Goal: Transaction & Acquisition: Purchase product/service

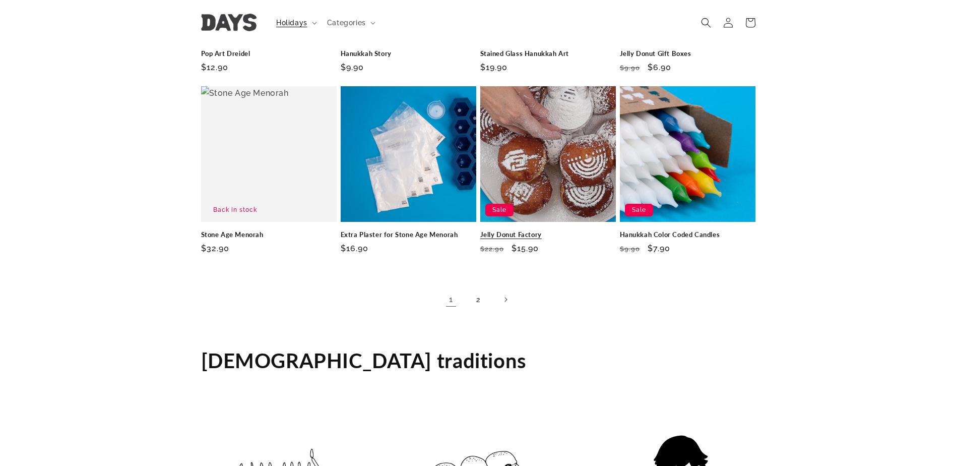
scroll to position [1461, 0]
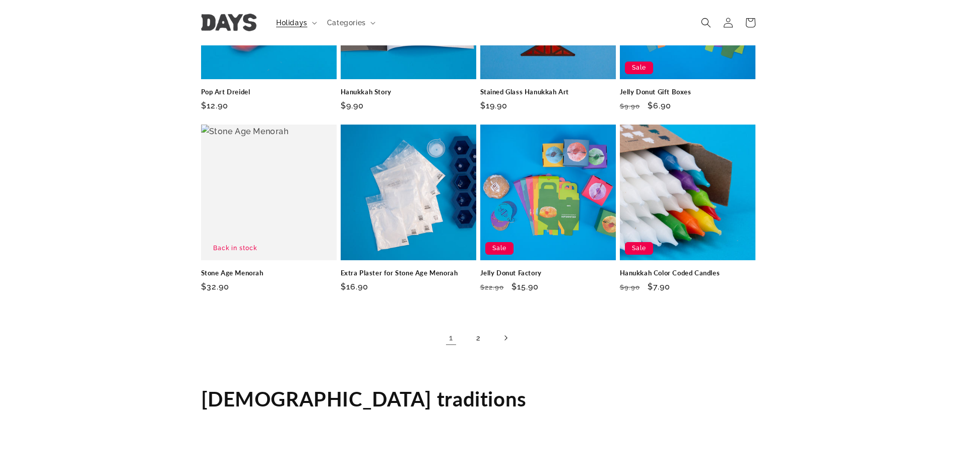
click at [501, 327] on link "Next page" at bounding box center [505, 338] width 22 height 22
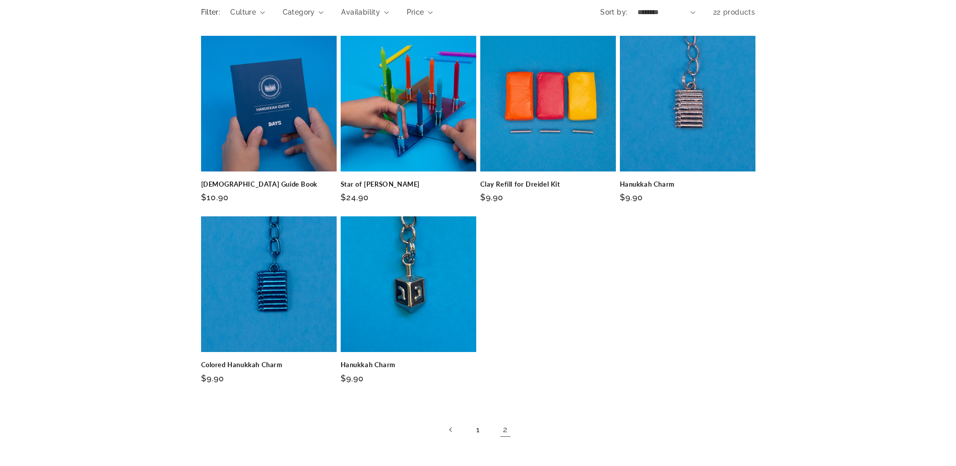
scroll to position [1058, 0]
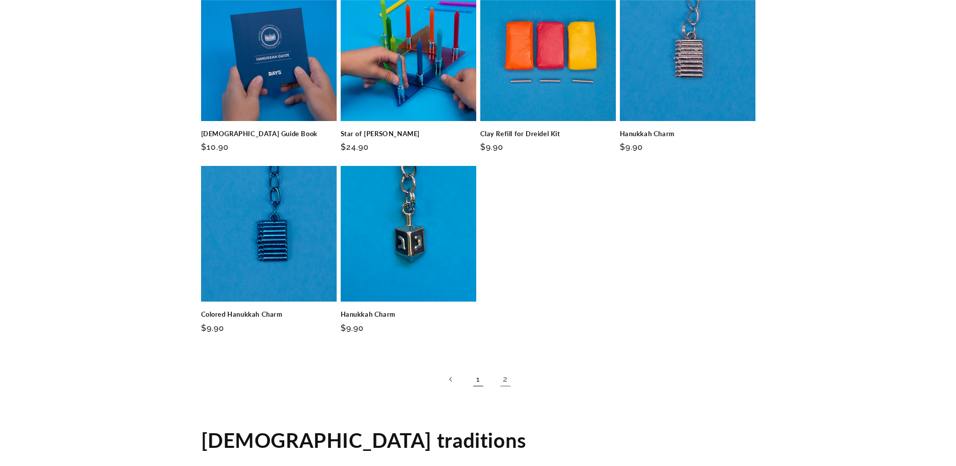
click at [480, 368] on link "1" at bounding box center [478, 379] width 22 height 22
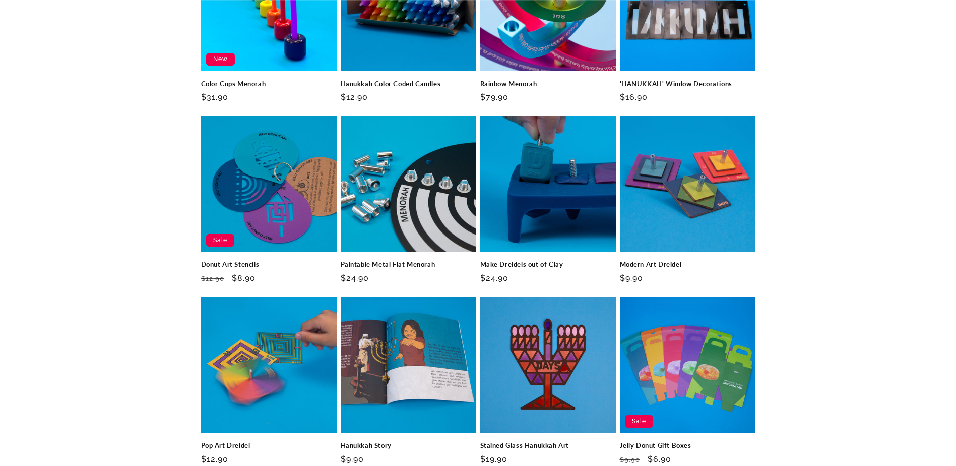
scroll to position [1109, 0]
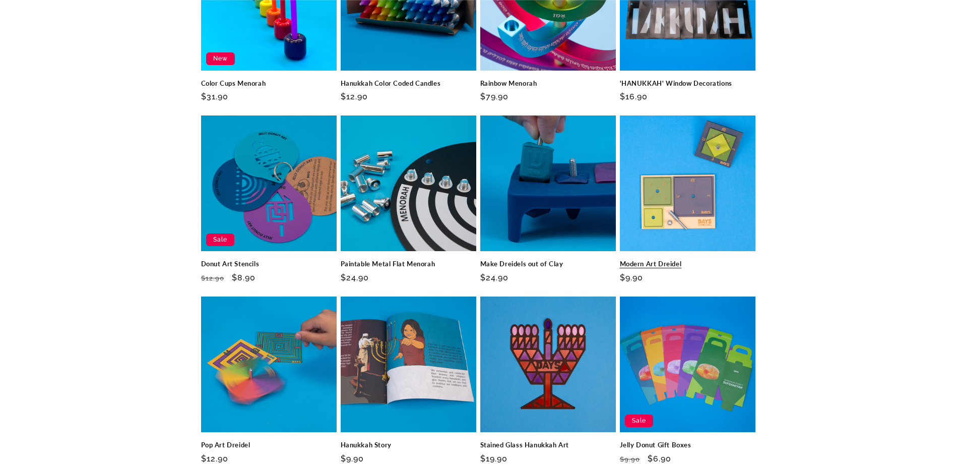
click at [715, 260] on link "Modern Art Dreidel" at bounding box center [688, 264] width 136 height 9
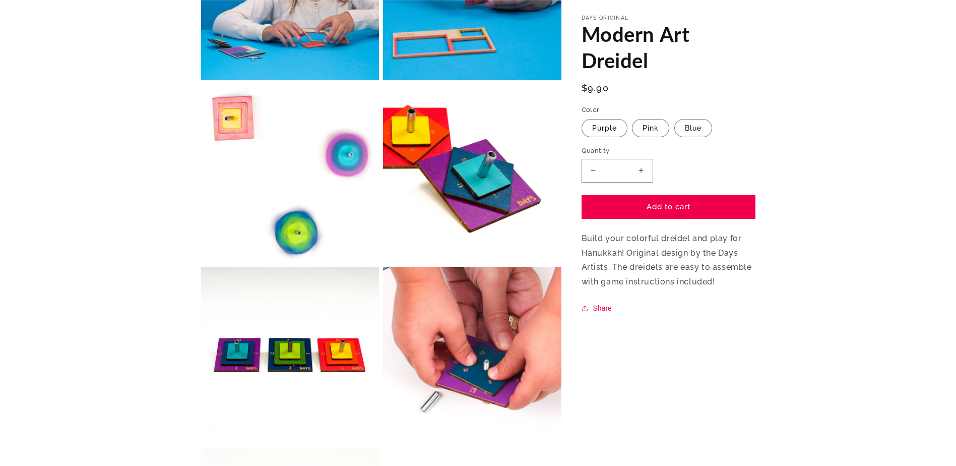
scroll to position [554, 0]
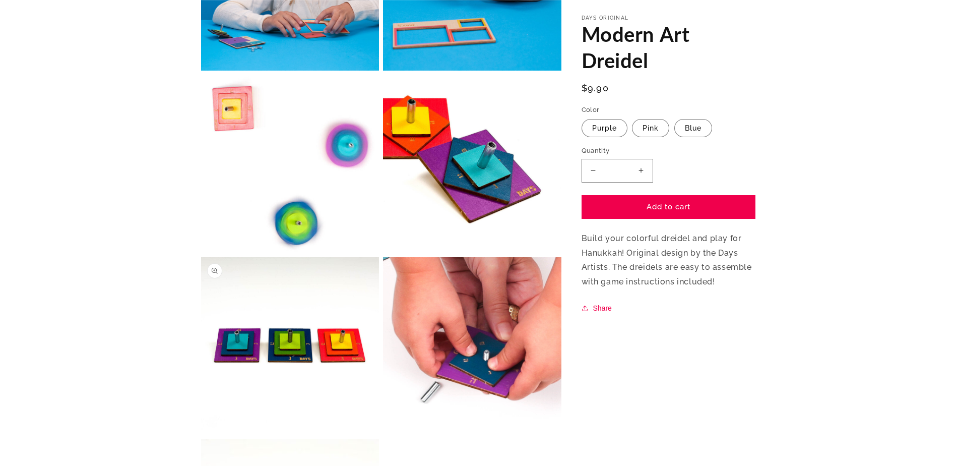
click at [201, 435] on button "Open media 8 in modal" at bounding box center [201, 435] width 0 height 0
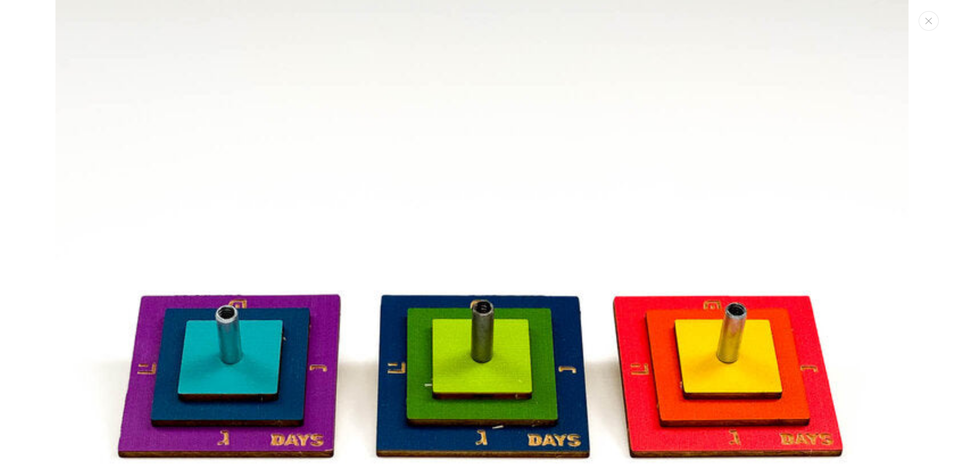
scroll to position [4374, 0]
